Goal: Find specific page/section: Find specific page/section

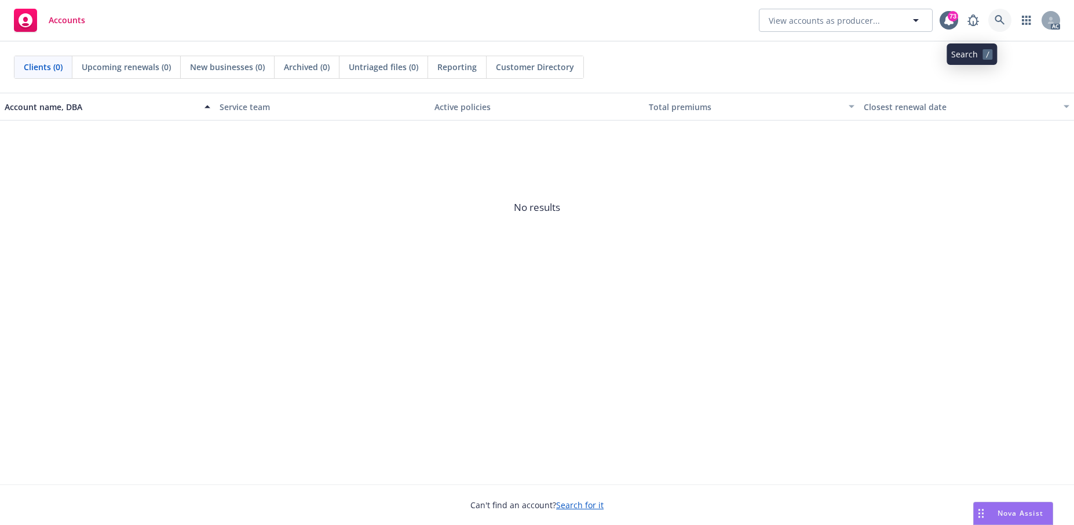
click at [995, 17] on icon at bounding box center [1000, 20] width 10 height 10
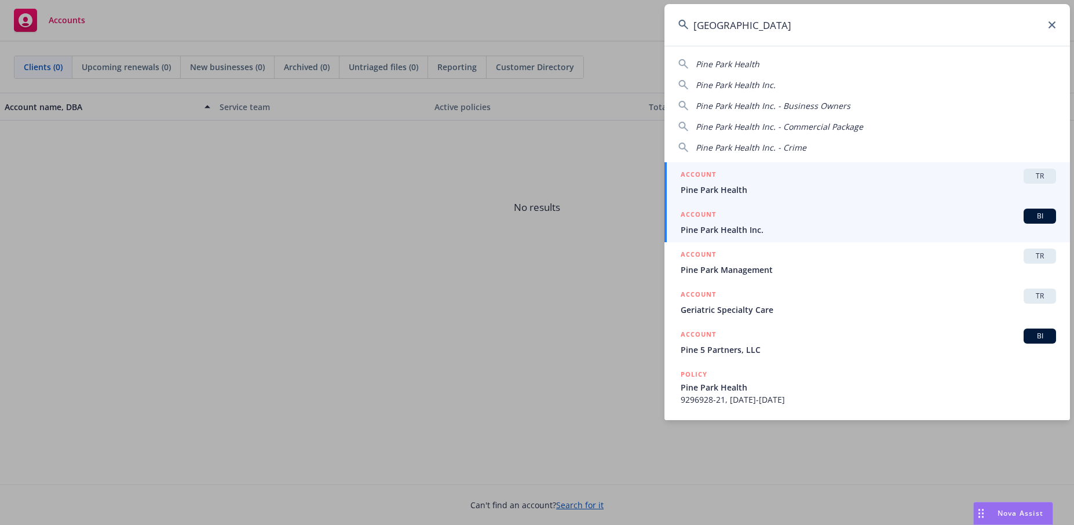
type input "[GEOGRAPHIC_DATA]"
click at [763, 235] on span "Pine Park Health Inc." at bounding box center [868, 230] width 375 height 12
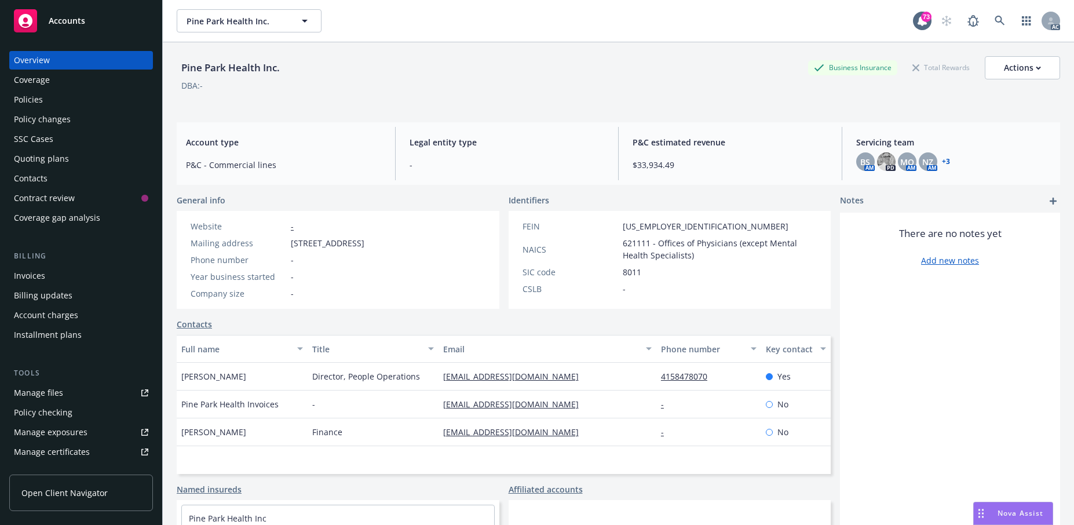
click at [41, 109] on div "Policies" at bounding box center [28, 99] width 29 height 19
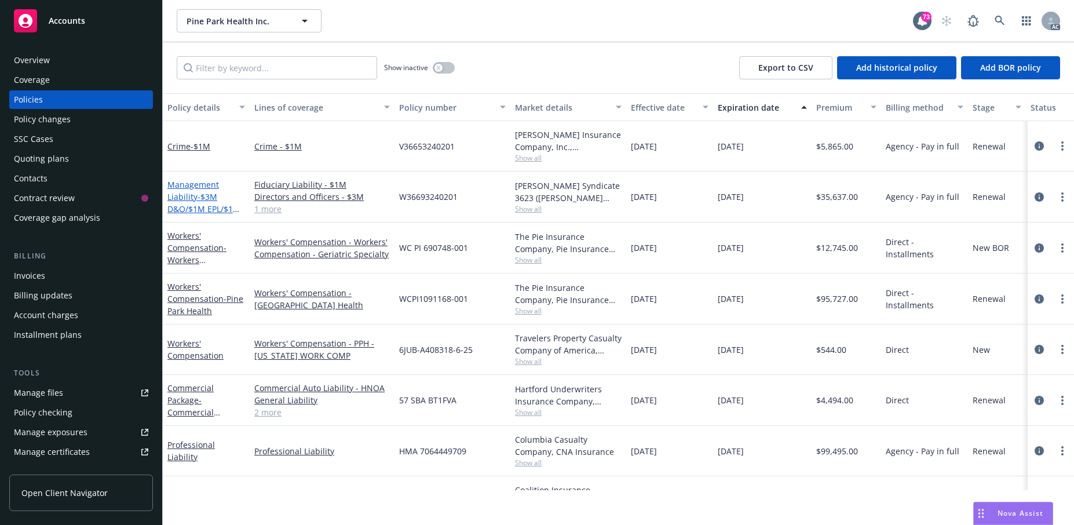
scroll to position [116, 0]
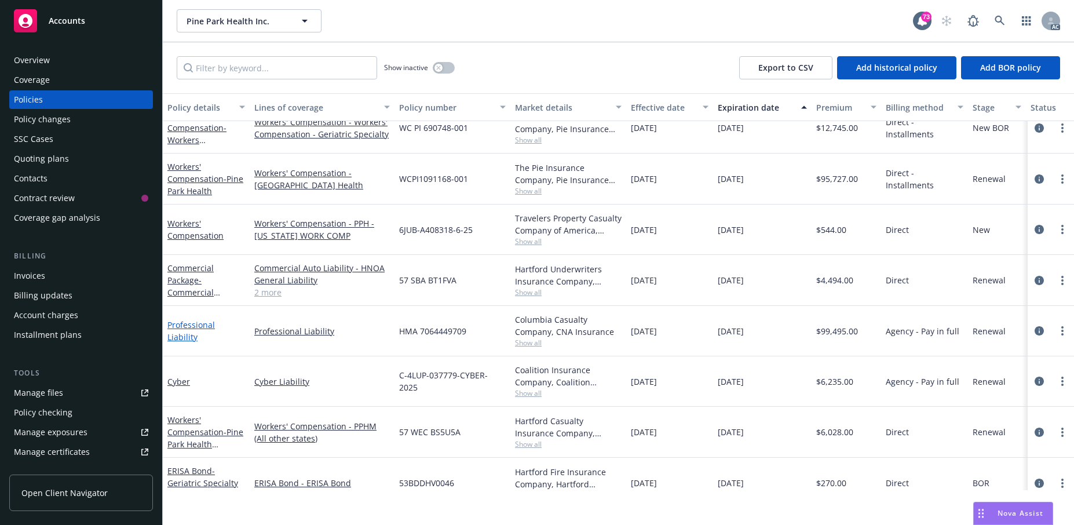
click at [182, 342] on link "Professional Liability" at bounding box center [190, 330] width 47 height 23
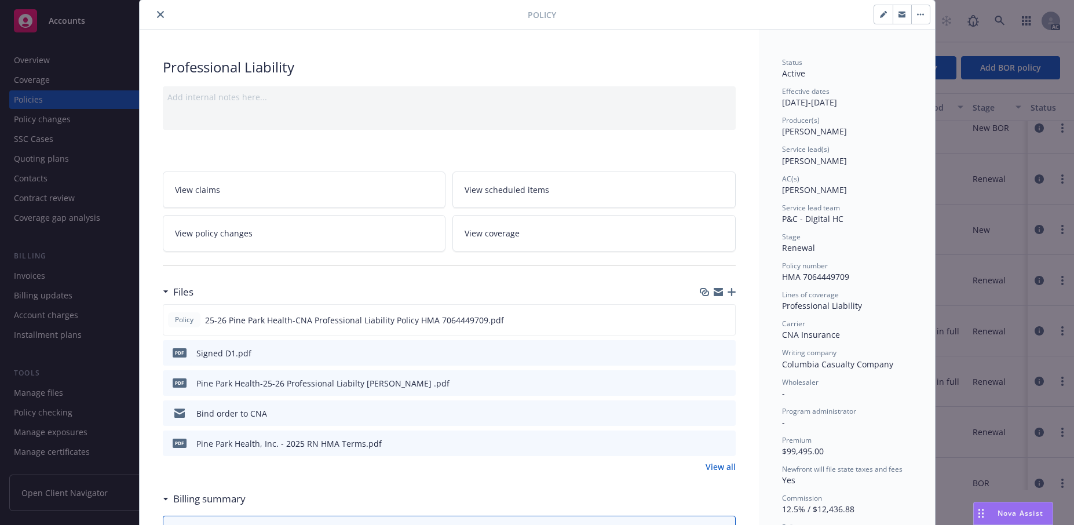
scroll to position [58, 0]
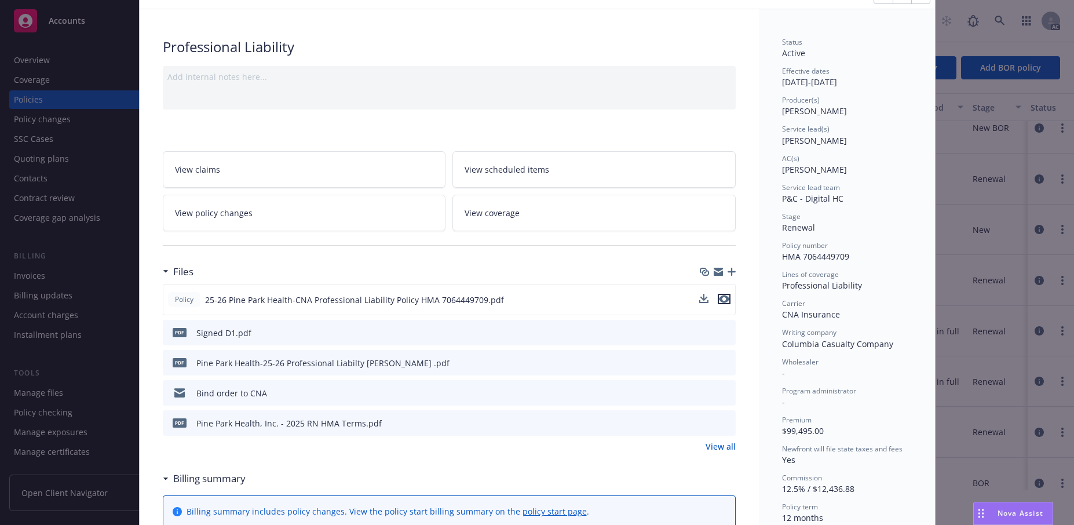
click at [722, 303] on icon "preview file" at bounding box center [724, 299] width 10 height 8
